Goal: Information Seeking & Learning: Understand process/instructions

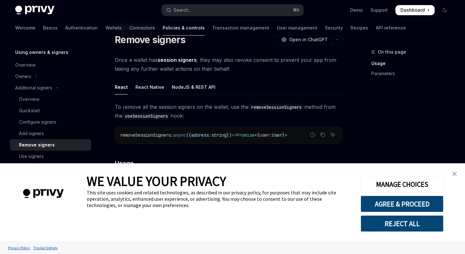
scroll to position [41, 0]
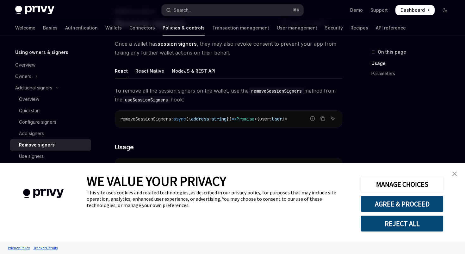
click at [456, 172] on img "close banner" at bounding box center [455, 173] width 4 height 4
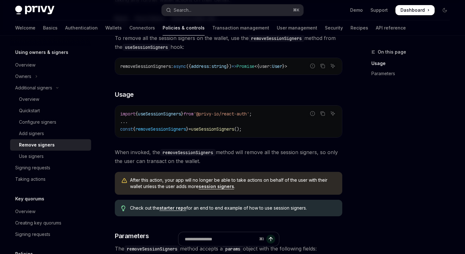
scroll to position [112, 0]
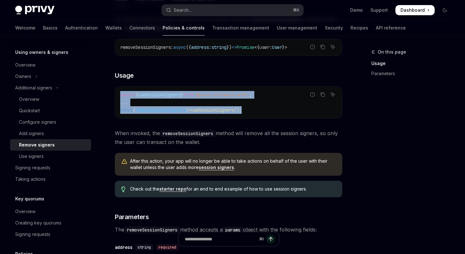
copy code "import { useSessionSigners } from '@privy-io/react-auth' ; ... const { removeSe…"
drag, startPoint x: 259, startPoint y: 112, endPoint x: 117, endPoint y: 91, distance: 143.1
click at [117, 91] on div "import { useSessionSigners } from '@privy-io/react-auth' ; ... const { removeSe…" at bounding box center [228, 102] width 227 height 32
click at [160, 109] on span "removeSessionSigners" at bounding box center [160, 110] width 51 height 6
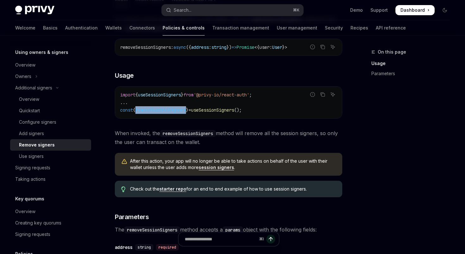
click at [160, 109] on span "removeSessionSigners" at bounding box center [160, 110] width 51 height 6
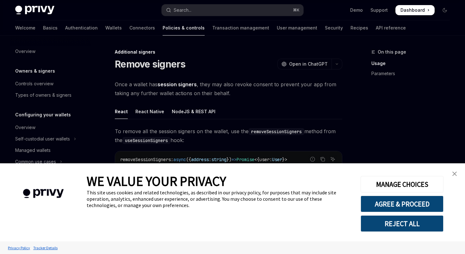
scroll to position [112, 0]
